Goal: Communication & Community: Answer question/provide support

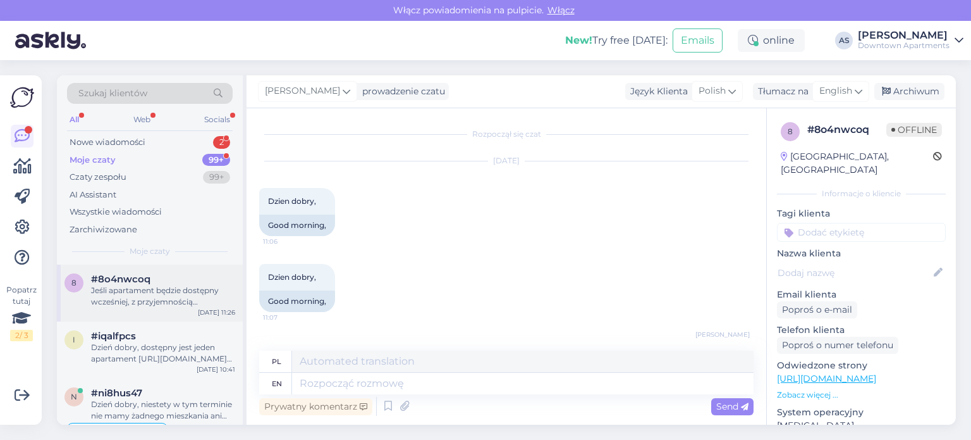
scroll to position [291, 0]
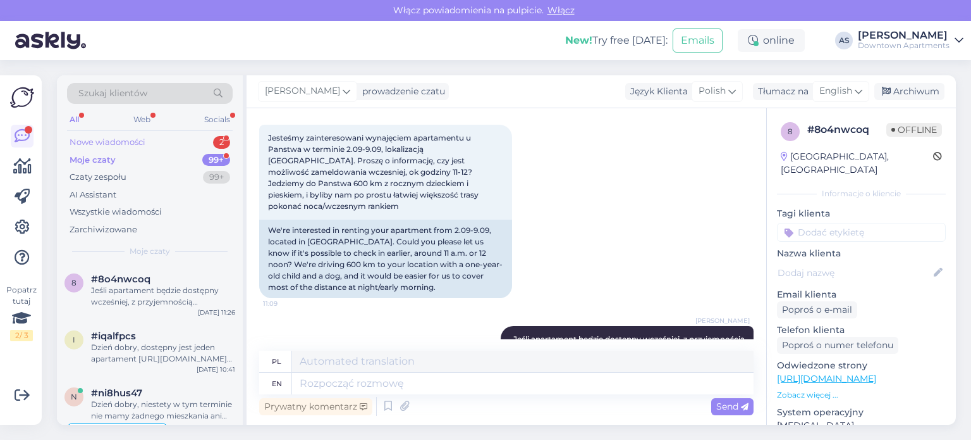
click at [205, 143] on div "Nowe wiadomości 2" at bounding box center [150, 142] width 166 height 18
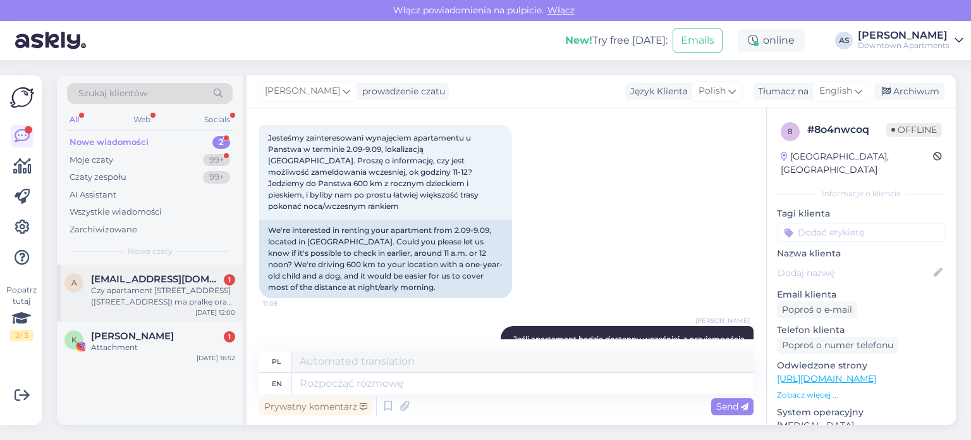
click at [191, 283] on span "[EMAIL_ADDRESS][DOMAIN_NAME]" at bounding box center [157, 278] width 132 height 11
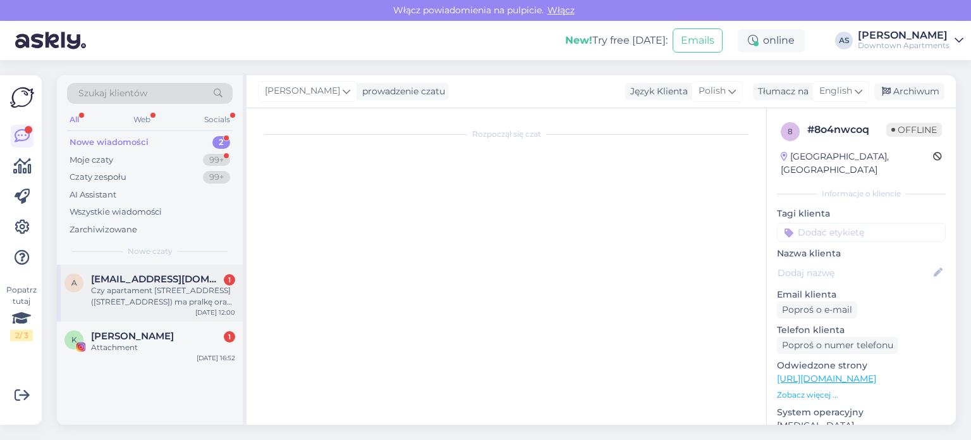
scroll to position [0, 0]
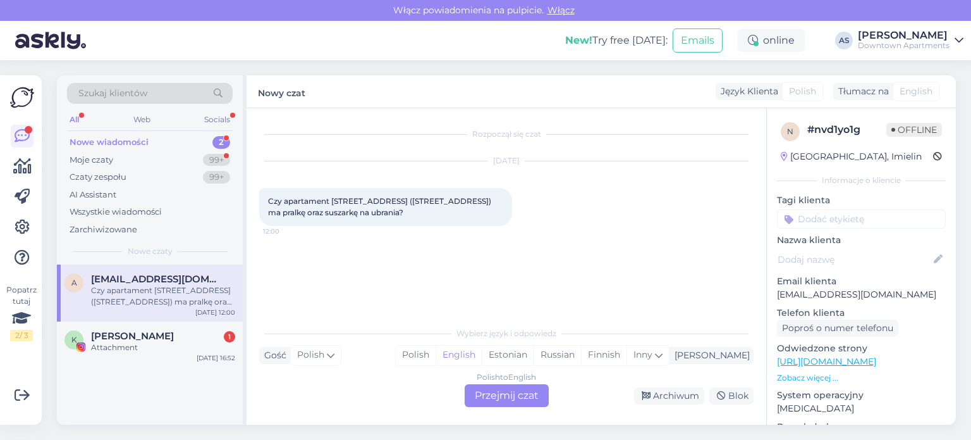
click at [504, 388] on div "Polish to English Przejmij czat" at bounding box center [507, 395] width 84 height 23
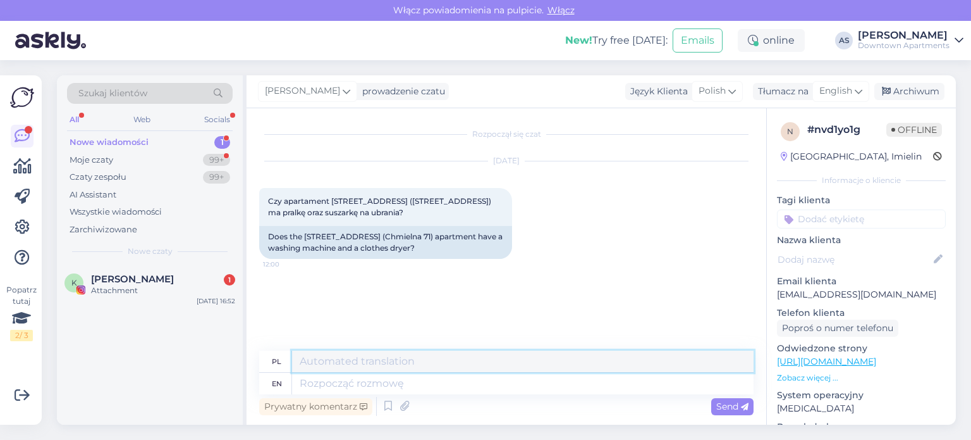
click at [430, 361] on textarea at bounding box center [523, 361] width 462 height 22
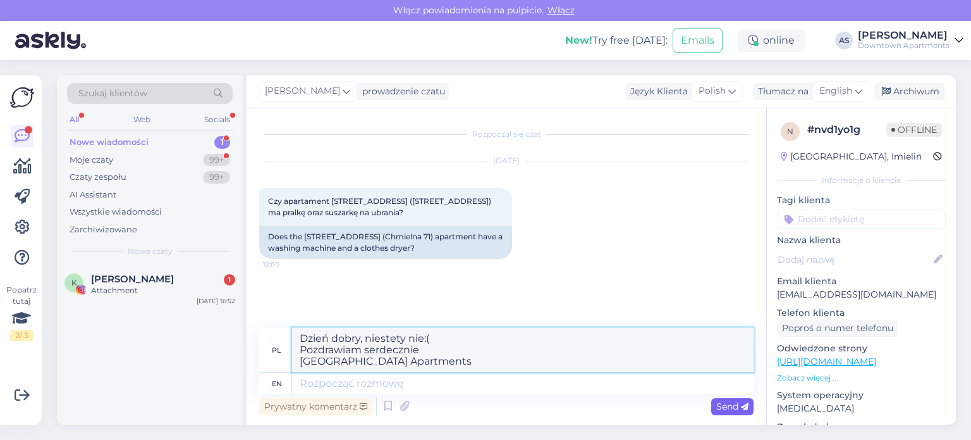
type textarea "Dzień dobry, niestety nie:( Pozdrawiam serdecznie [GEOGRAPHIC_DATA] Apartments"
click at [717, 399] on div "Send" at bounding box center [733, 406] width 42 height 17
click at [718, 404] on span "Send" at bounding box center [733, 405] width 32 height 11
drag, startPoint x: 464, startPoint y: 359, endPoint x: 299, endPoint y: 318, distance: 170.7
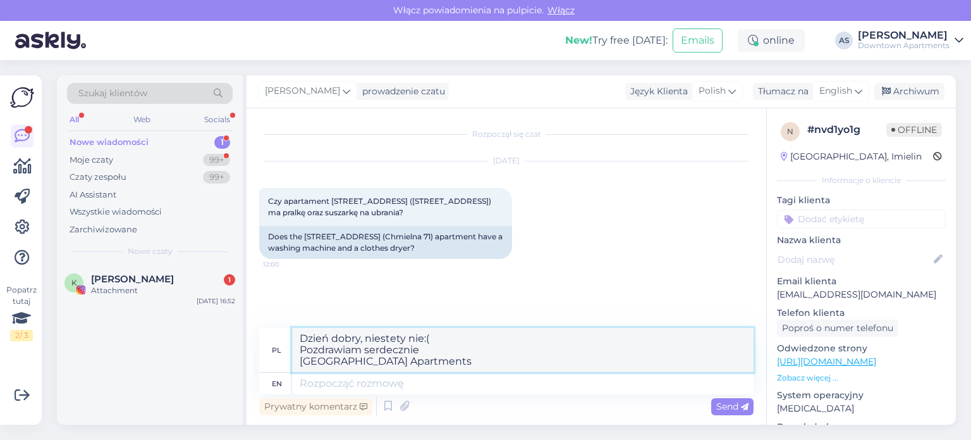
click at [299, 318] on div "Rozpoczął się czat [DATE] Czy apartament Chmielna 53 ([GEOGRAPHIC_DATA] 71) ma …" at bounding box center [507, 266] width 520 height 316
click at [337, 385] on textarea at bounding box center [523, 384] width 462 height 22
paste textarea "Dzień dobry, niestety nie:( Pozdrawiam serdecznie [GEOGRAPHIC_DATA] Apartments"
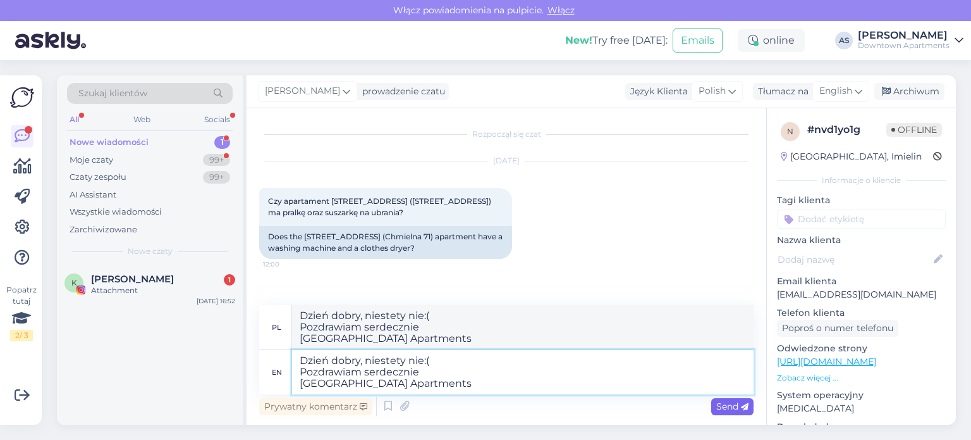
type textarea "Dzień dobry, niestety nie:( Pozdrawiam serdecznie [GEOGRAPHIC_DATA] Apartments"
click at [724, 409] on span "Send" at bounding box center [733, 405] width 32 height 11
click at [737, 408] on span "Send" at bounding box center [733, 405] width 32 height 11
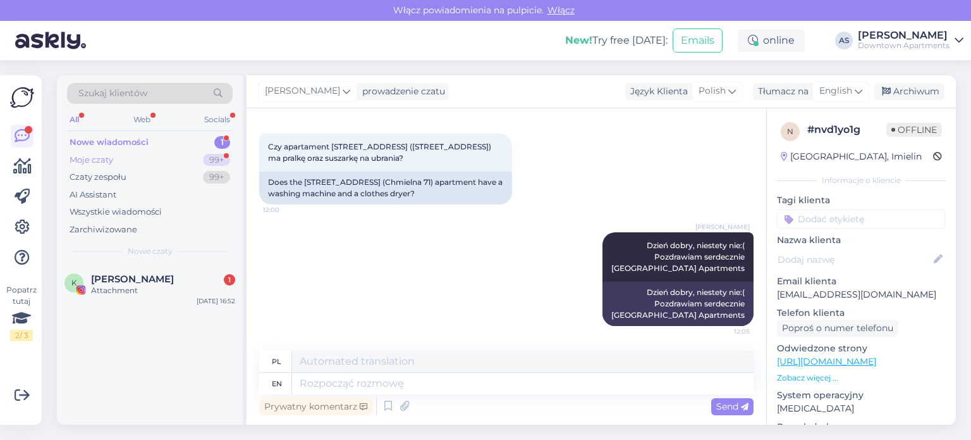
click at [210, 151] on div "Moje czaty 99+" at bounding box center [150, 160] width 166 height 18
click at [205, 128] on div "All Web Socials" at bounding box center [150, 121] width 166 height 20
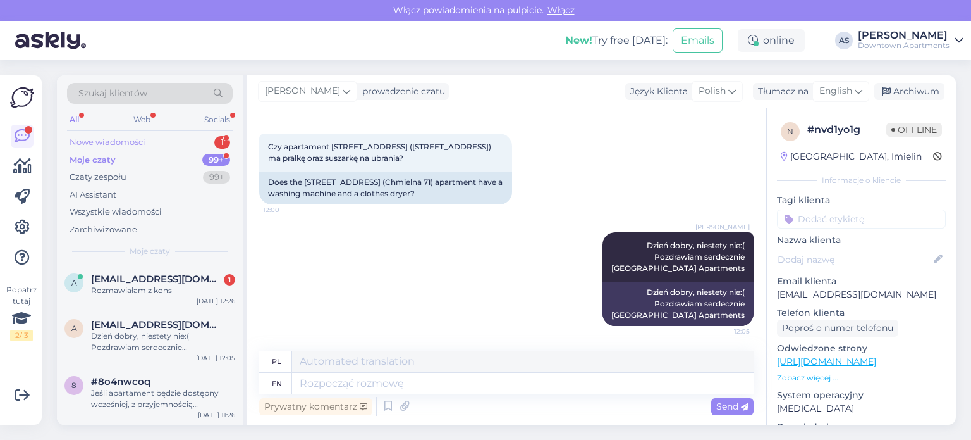
click at [205, 141] on div "Nowe wiadomości 1" at bounding box center [150, 142] width 166 height 18
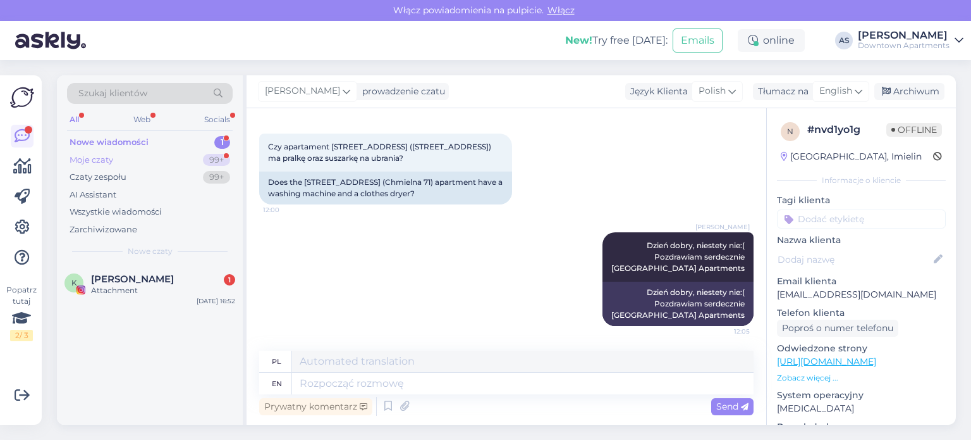
click at [183, 159] on div "Moje czaty 99+" at bounding box center [150, 160] width 166 height 18
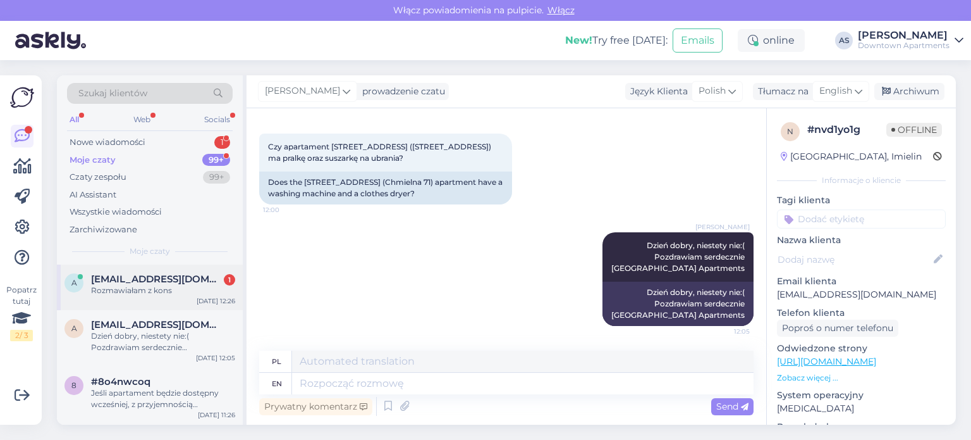
click at [175, 281] on span "[EMAIL_ADDRESS][DOMAIN_NAME]" at bounding box center [157, 278] width 132 height 11
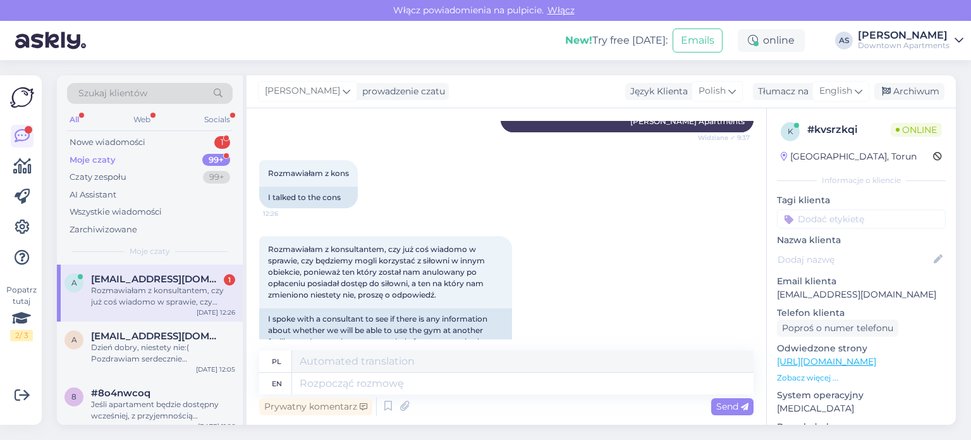
scroll to position [366, 0]
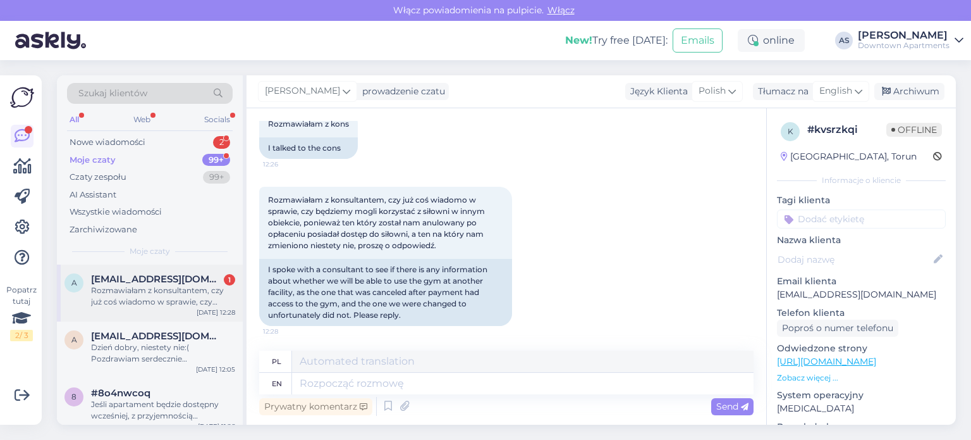
click at [188, 300] on div "Rozmawiałam z konsultantem, czy już coś wiadomo w sprawie, czy będziemy mogli k…" at bounding box center [163, 296] width 144 height 23
click at [139, 144] on div "Nowe wiadomości" at bounding box center [108, 142] width 76 height 13
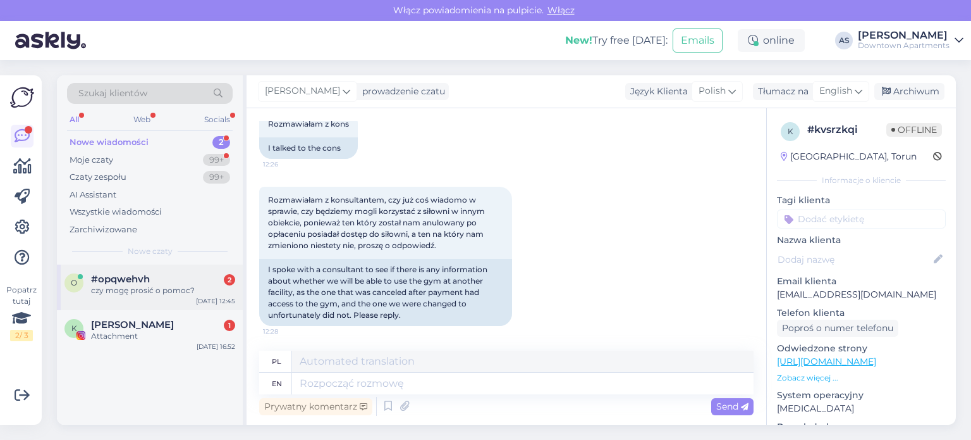
click at [200, 273] on div "#opqwehvh 2" at bounding box center [163, 278] width 144 height 11
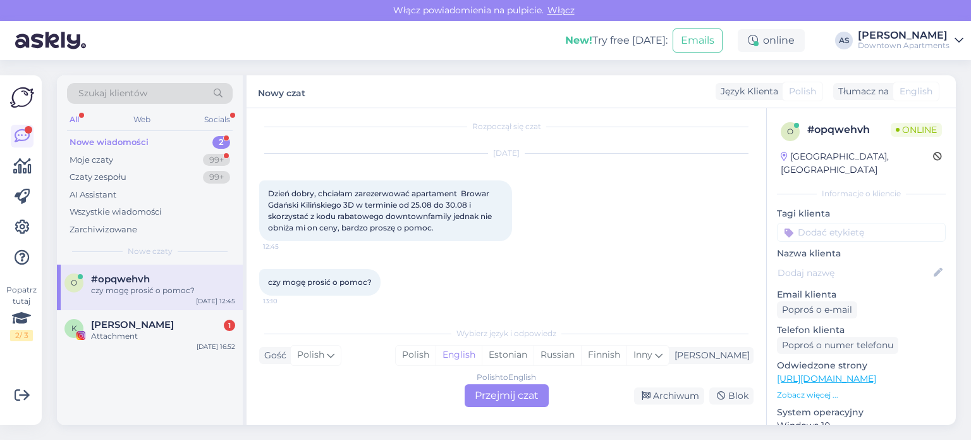
click at [493, 390] on div "Polish to English Przejmij czat" at bounding box center [507, 395] width 84 height 23
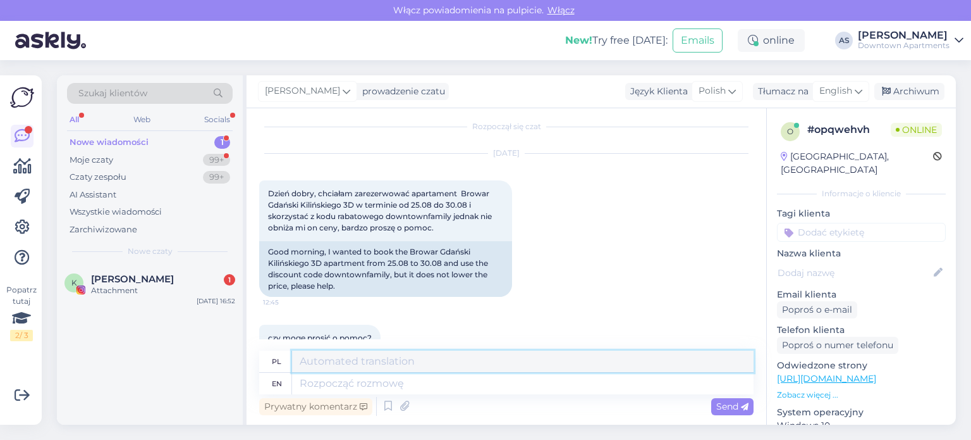
click at [417, 364] on textarea at bounding box center [523, 361] width 462 height 22
drag, startPoint x: 679, startPoint y: 369, endPoint x: 186, endPoint y: 326, distance: 495.2
click at [186, 326] on div "Szukaj klientów All Web Socials Nowe wiadomości 1 Moje czaty 99+ Czaty zespołu …" at bounding box center [506, 249] width 899 height 349
type textarea "Dzień dobry, czy wpisują go Państwo podczas dokonywania rezerwacji?"
click at [434, 389] on textarea at bounding box center [523, 384] width 462 height 22
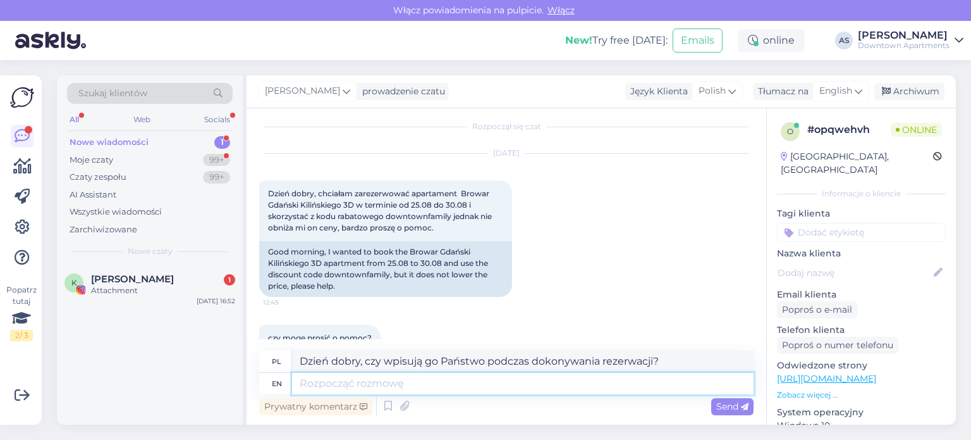
paste textarea "Dzień dobry, czy wpisują go Państwo podczas dokonywania rezerwacji?"
type textarea "Dzień dobry, czy wpisują go Państwo podczas dokonywania rezerwacji?"
type textarea "Dzień dobry, czy w przypadku zgłoszenia go Państwo podczas rezerwacji?"
type textarea "Dzień dobry, czy wpisują go Państwo podczas dokonywania rezerwacji?"
click at [731, 404] on span "Send" at bounding box center [733, 405] width 32 height 11
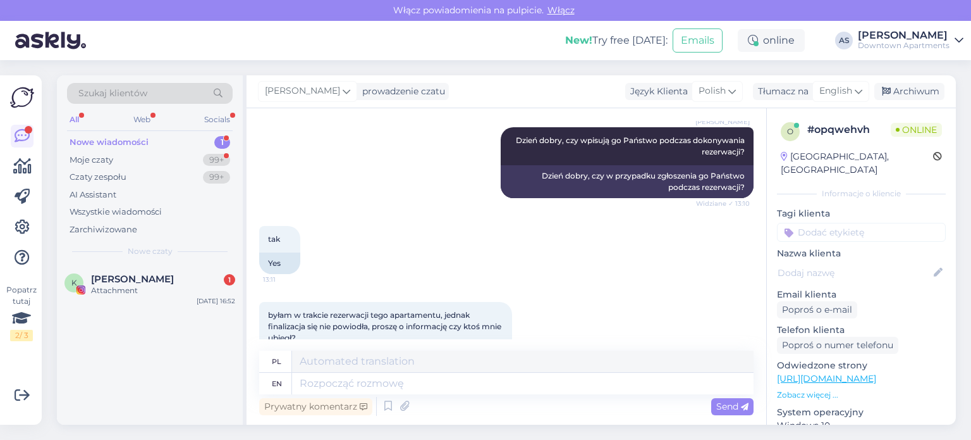
scroll to position [350, 0]
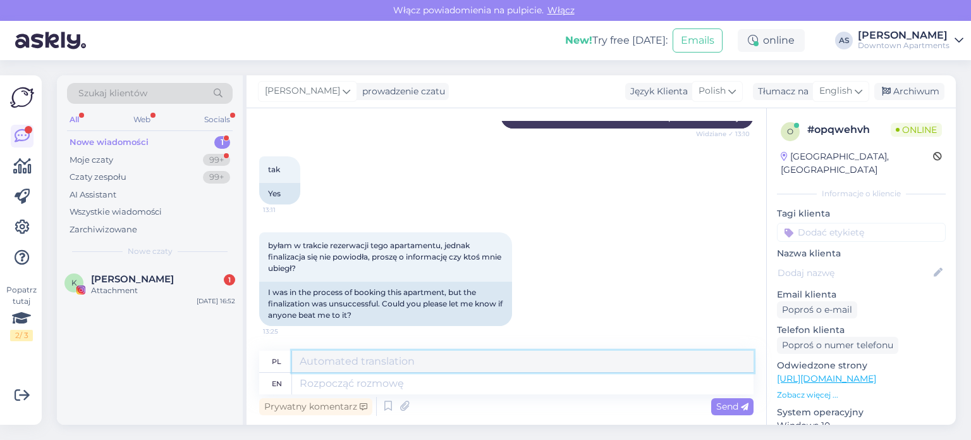
click at [402, 366] on textarea at bounding box center [523, 361] width 462 height 22
type textarea "p"
drag, startPoint x: 632, startPoint y: 361, endPoint x: 206, endPoint y: 354, distance: 427.0
click at [206, 354] on div "Szukaj klientów All Web Socials Nowe wiadomości 1 Moje czaty 99+ Czaty zespołu …" at bounding box center [506, 249] width 899 height 349
type textarea "Prosiłabym o wskazanie apartamentu i terminu, zaraz sprawdzę"
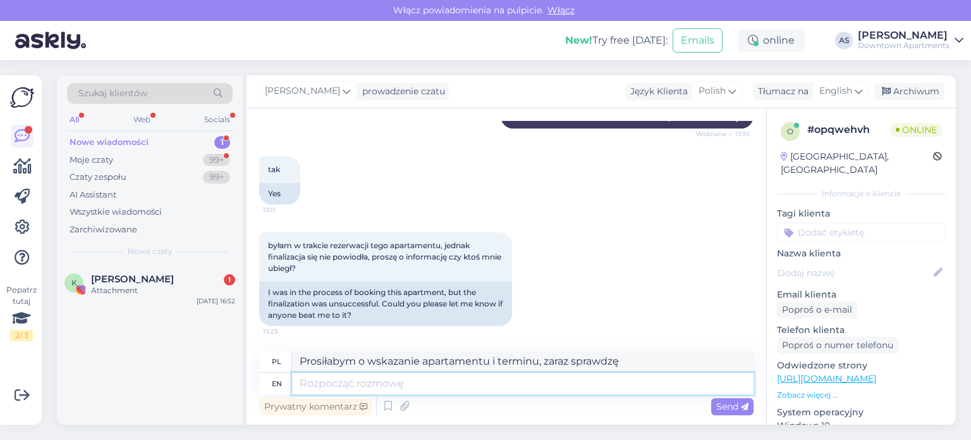
click at [434, 391] on textarea at bounding box center [523, 384] width 462 height 22
paste textarea "Prosiłabym o wskazanie apartamentu i terminu, zaraz sprawdzę"
type textarea "Prosiłabym o wskazanie apartamentu i terminu, zaraz sprawdzę"
click at [736, 407] on span "Send" at bounding box center [733, 405] width 32 height 11
click at [630, 364] on textarea "Prosiłabym o wskazanie apartamentu i terminu, zarazić się" at bounding box center [523, 361] width 462 height 22
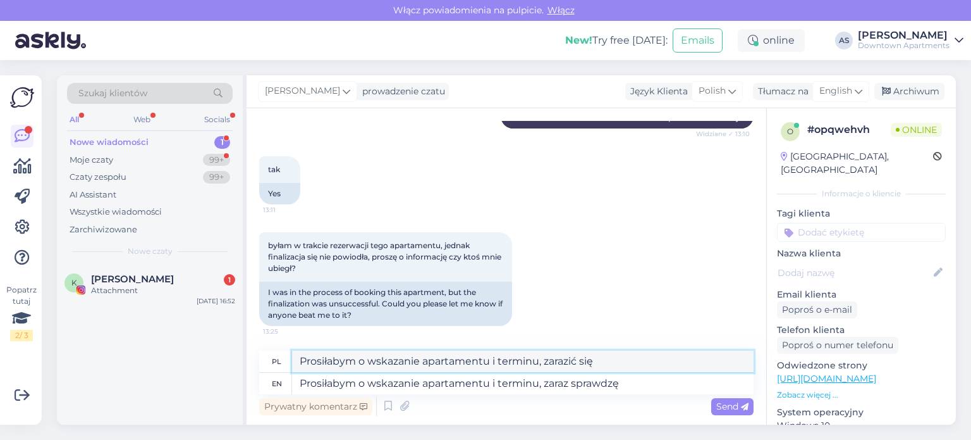
drag, startPoint x: 630, startPoint y: 364, endPoint x: 584, endPoint y: 361, distance: 46.2
click at [584, 361] on textarea "Prosiłabym o wskazanie apartamentu i terminu, zarazić się" at bounding box center [523, 361] width 462 height 22
type textarea "Prosiłabym o wskazanie apartamentu i terminu, zaraz sprawdzę"
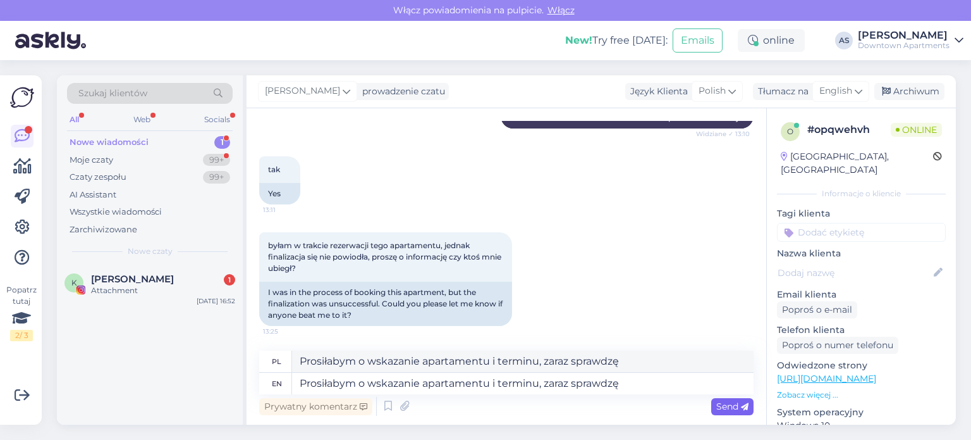
click at [734, 406] on span "Send" at bounding box center [733, 405] width 32 height 11
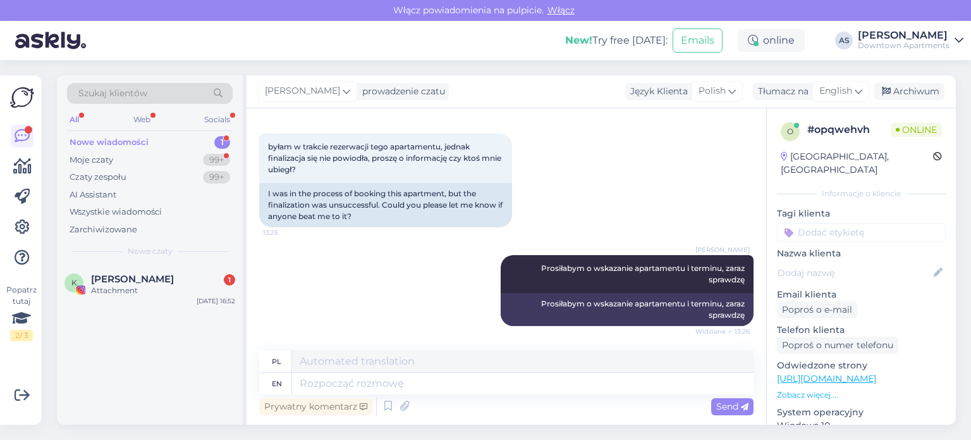
scroll to position [525, 0]
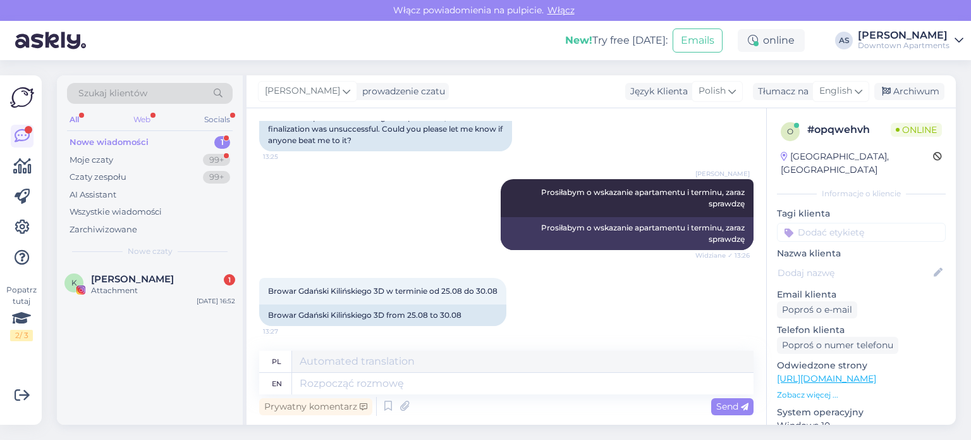
click at [142, 115] on div "Web" at bounding box center [142, 119] width 22 height 16
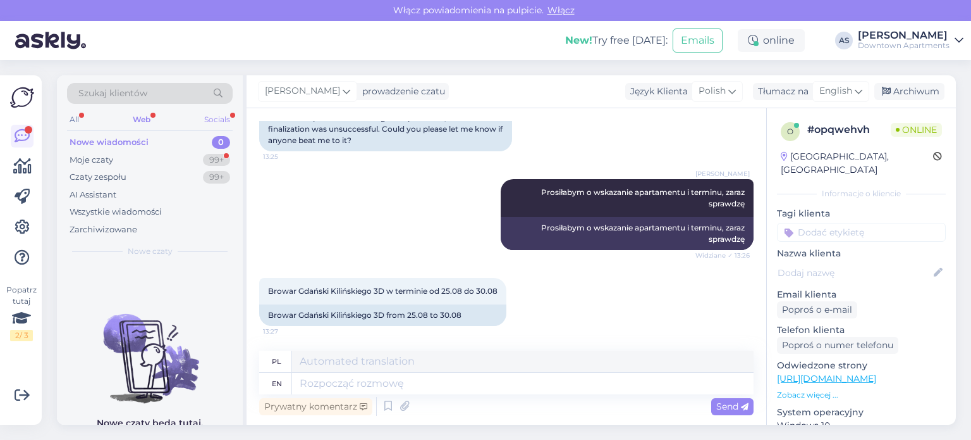
click at [227, 118] on div "Socials" at bounding box center [217, 119] width 31 height 16
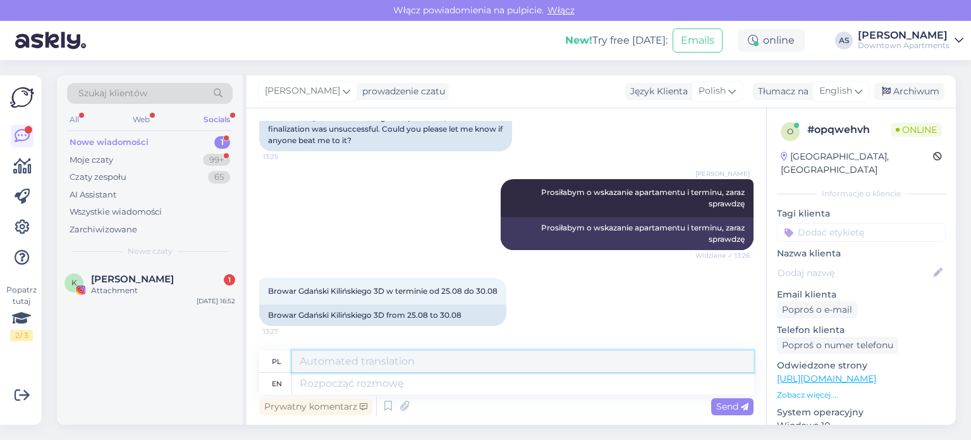
click at [395, 366] on textarea at bounding box center [523, 361] width 462 height 22
paste textarea "[URL][DOMAIN_NAME]"
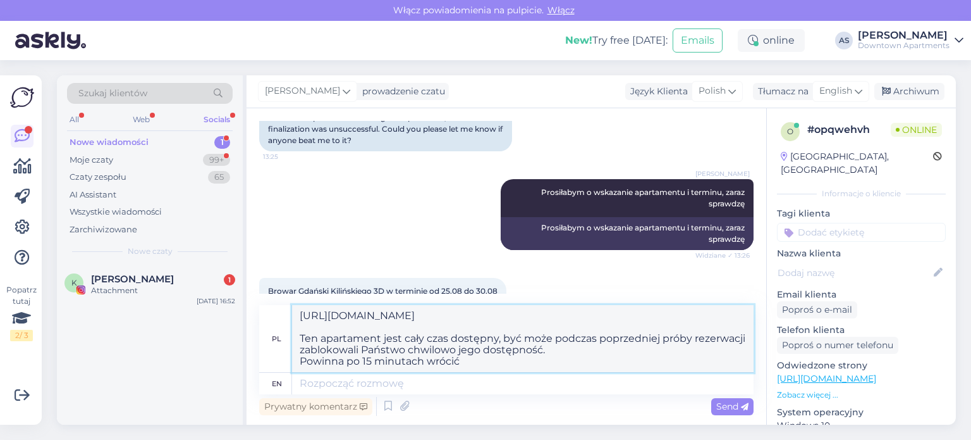
type textarea "[URL][DOMAIN_NAME] Ten apartament jest cały czas dostępny, być może podczas pop…"
click at [735, 409] on span "Send" at bounding box center [733, 405] width 32 height 11
drag, startPoint x: 482, startPoint y: 364, endPoint x: 271, endPoint y: 279, distance: 227.8
click at [271, 279] on div "Rozpoczął się czat [DATE] Dzień dobry, chciałam zarezerwować apartament Browar …" at bounding box center [507, 266] width 520 height 316
click at [390, 384] on textarea at bounding box center [523, 384] width 462 height 22
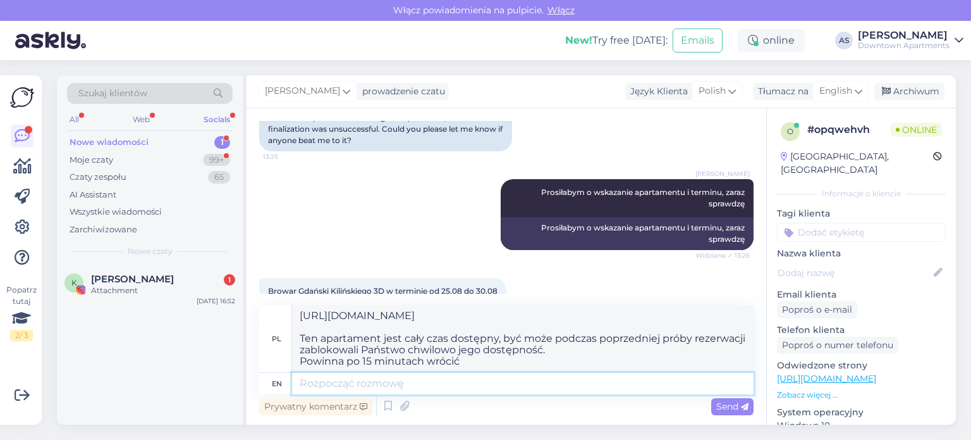
paste textarea "[URL][DOMAIN_NAME] Ten apartament jest cały czas dostępny, być może podczas pop…"
type textarea "[URL][DOMAIN_NAME] Ten apartament jest cały czas dostępny, być może podczas pop…"
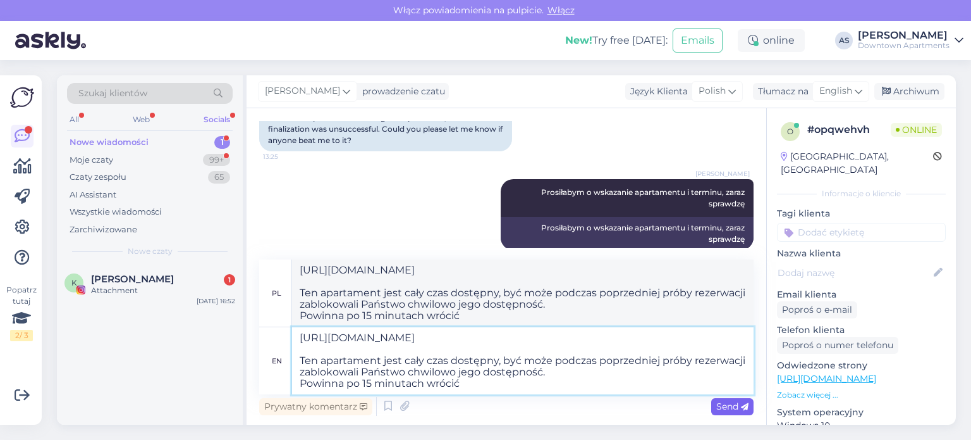
type textarea "[URL][DOMAIN_NAME] Ten apartament jest przez cały czas dostępny, być może podcz…"
type textarea "[URL][DOMAIN_NAME] Ten apartament jest cały czas dostępny, być może podczas pop…"
click at [732, 409] on span "Send" at bounding box center [733, 405] width 32 height 11
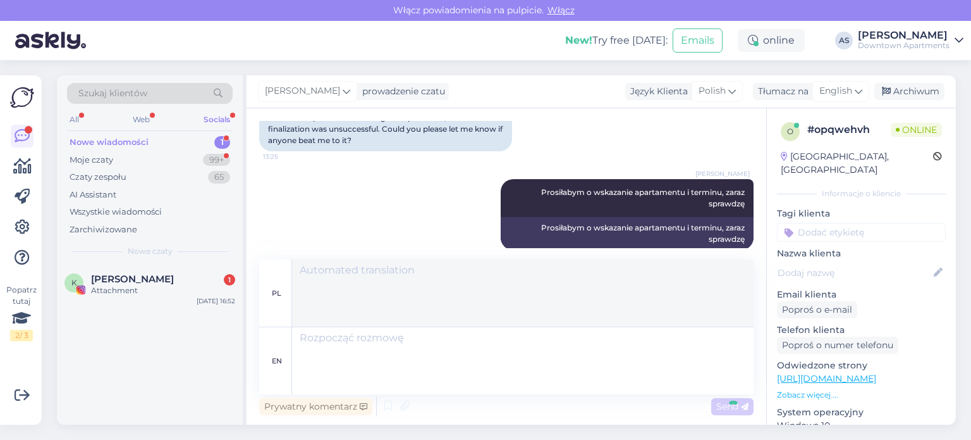
scroll to position [0, 0]
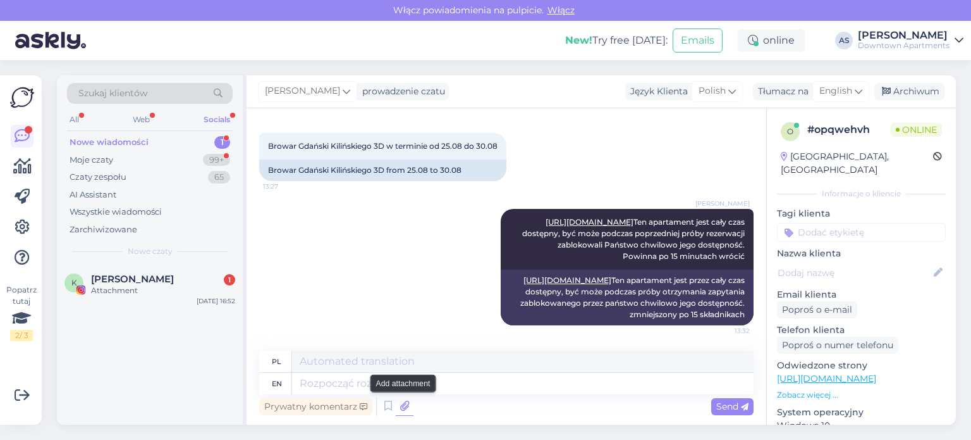
click at [409, 409] on icon at bounding box center [405, 406] width 18 height 19
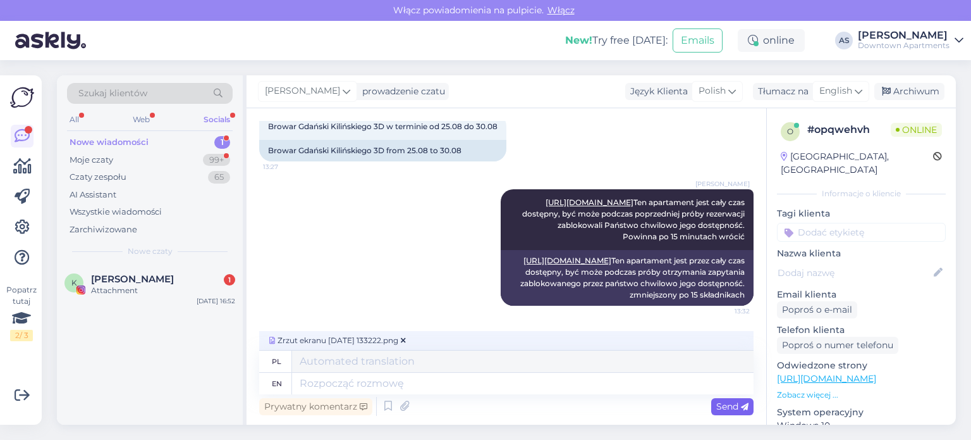
click at [722, 414] on div "Send" at bounding box center [733, 406] width 42 height 17
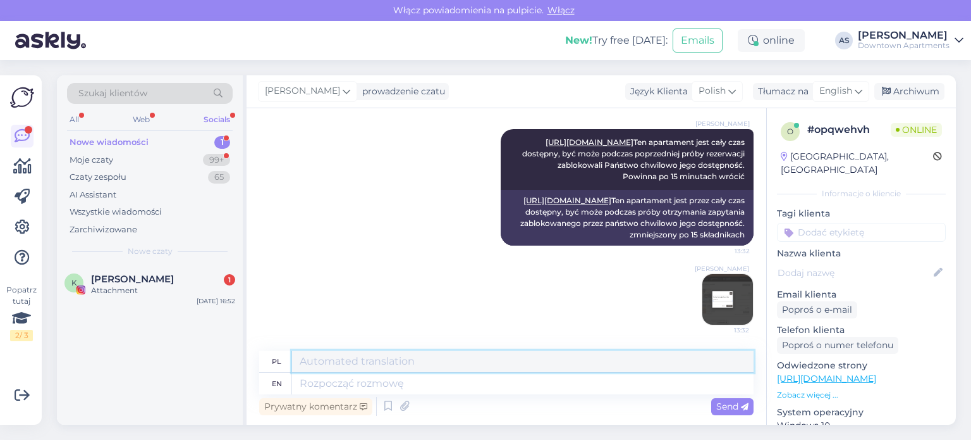
click at [519, 359] on textarea at bounding box center [523, 361] width 462 height 22
drag, startPoint x: 596, startPoint y: 358, endPoint x: 151, endPoint y: 320, distance: 446.2
click at [151, 320] on div "Szukaj klientów All Web Socials Nowe wiadomości 1 Moje czaty 99+ Czaty zespołu …" at bounding box center [506, 249] width 899 height 349
type textarea "Tutaj należy wpisać kod , by cena się zmniejszyła"
click at [334, 376] on textarea at bounding box center [523, 384] width 462 height 22
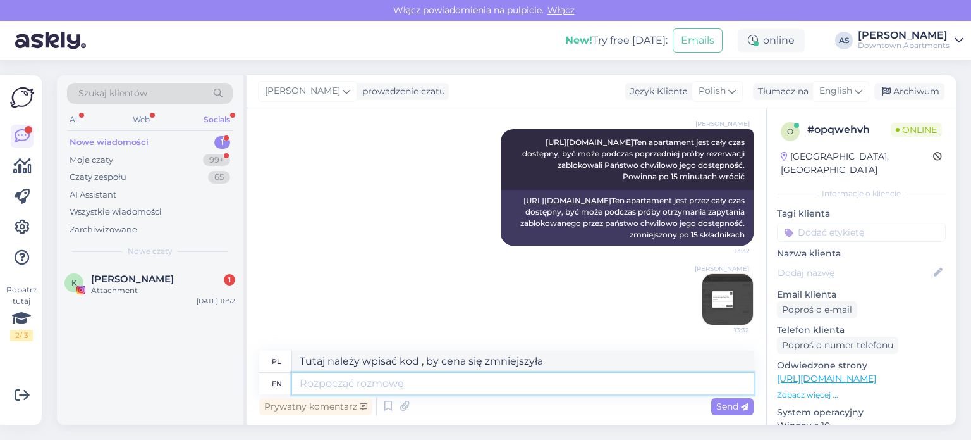
paste textarea "Tutaj należy wpisać kod , by cena się zmniejszyła"
type textarea "Tutaj należy wpisać kod , by cena się zmniejszyła"
type textarea "Tutaj należy umieścić kod , przez cenę się przedłuża"
type textarea "Tutaj należy wpisać kod , by cena się zmniejszyła"
click at [624, 371] on textarea "Tutaj należy umieścić kod , przez cenę się przedłuża" at bounding box center [523, 361] width 462 height 22
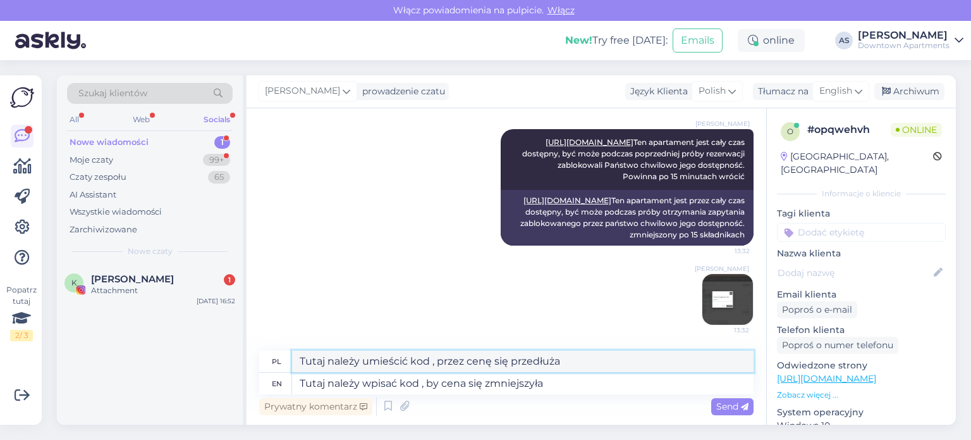
drag, startPoint x: 600, startPoint y: 362, endPoint x: 506, endPoint y: 350, distance: 94.5
click at [506, 350] on div "Rozpoczął się czat [DATE] Dzień dobry, chciałam zarezerwować apartament Browar …" at bounding box center [507, 266] width 520 height 316
click at [494, 362] on textarea "Tutaj należy umieścić kod , przez cenę się zmniejszyła" at bounding box center [523, 361] width 462 height 22
type textarea "Tutaj należy umieścić kod , by cena się zmniejszyła"
click at [751, 407] on div "Send" at bounding box center [733, 406] width 42 height 17
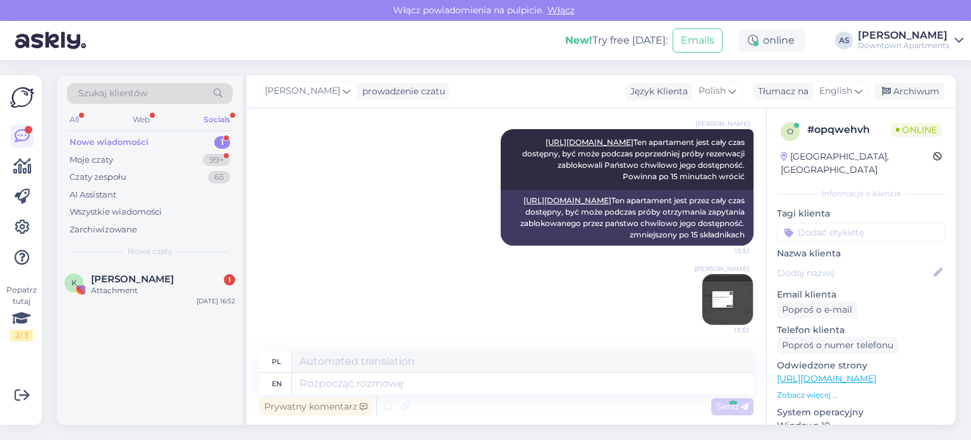
scroll to position [893, 0]
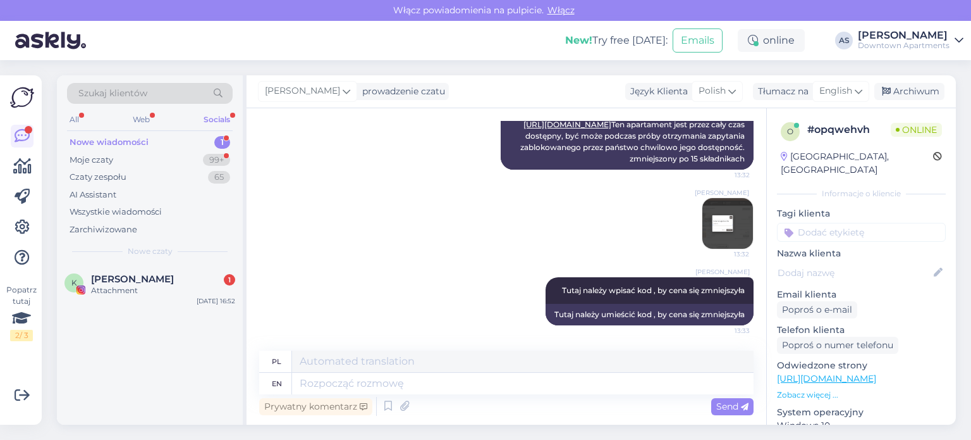
click at [706, 223] on img at bounding box center [728, 223] width 51 height 51
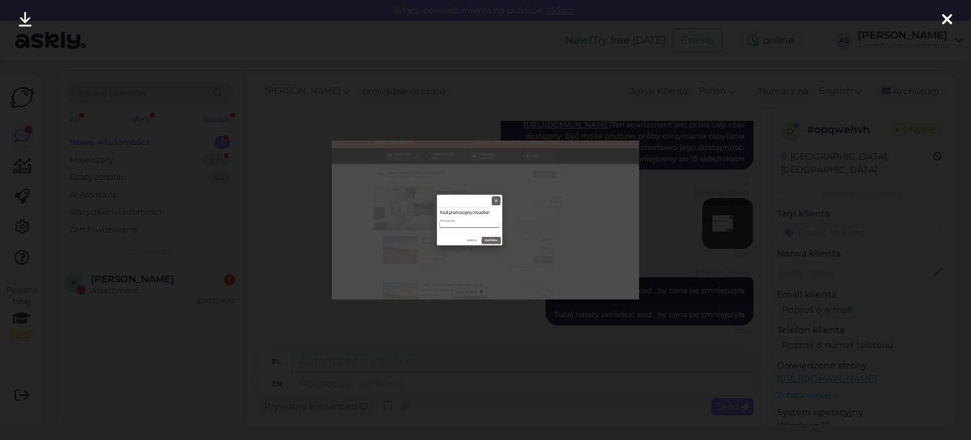
click at [944, 26] on icon at bounding box center [947, 20] width 10 height 16
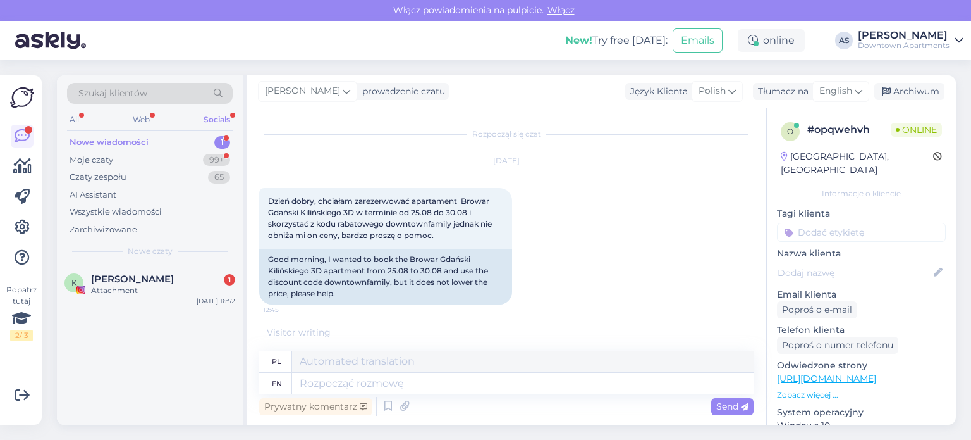
scroll to position [982, 0]
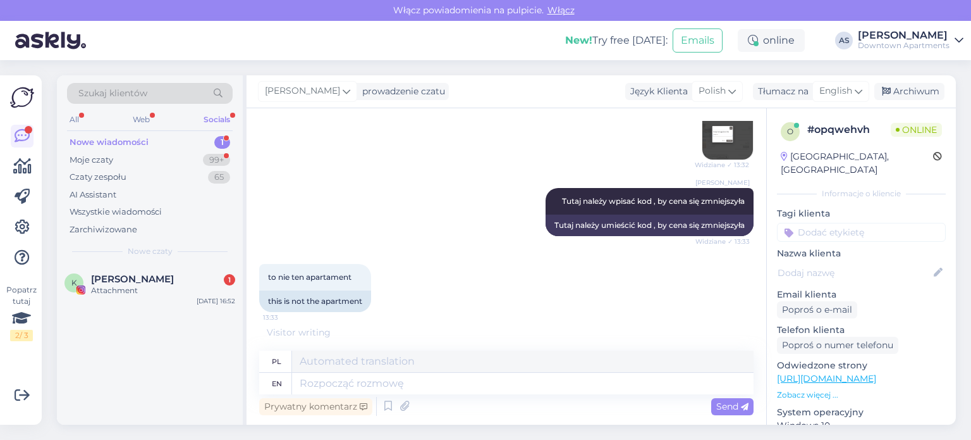
click at [200, 141] on div "Nowe wiadomości 1" at bounding box center [150, 142] width 166 height 18
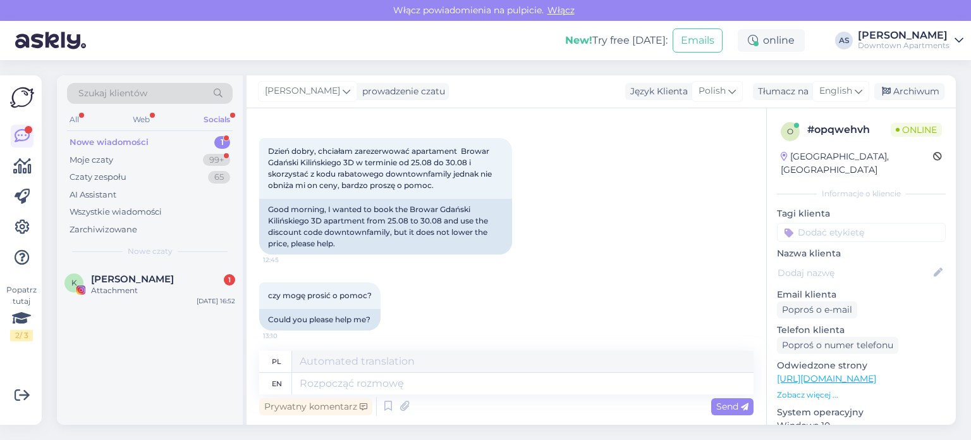
scroll to position [0, 0]
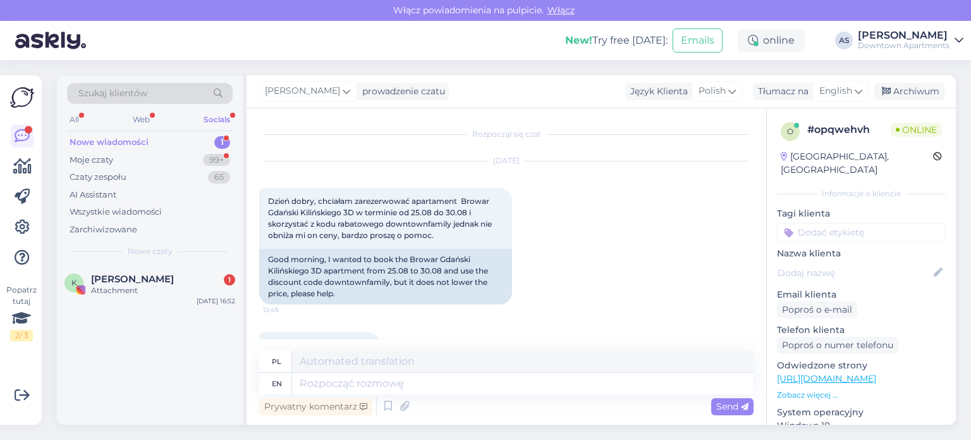
click at [971, 111] on div "Szukaj klientów All Web Socials Nowe wiadomości 1 Moje czaty 99+ Czaty zespołu …" at bounding box center [510, 249] width 922 height 379
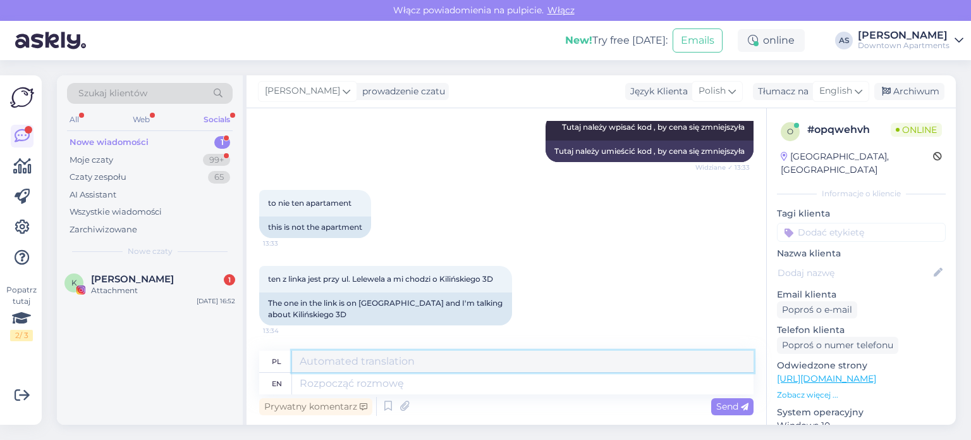
click at [507, 361] on textarea at bounding box center [523, 361] width 462 height 22
type textarea "N"
click at [225, 148] on div "Nowe wiadomości 1" at bounding box center [150, 142] width 166 height 18
